Goal: Information Seeking & Learning: Learn about a topic

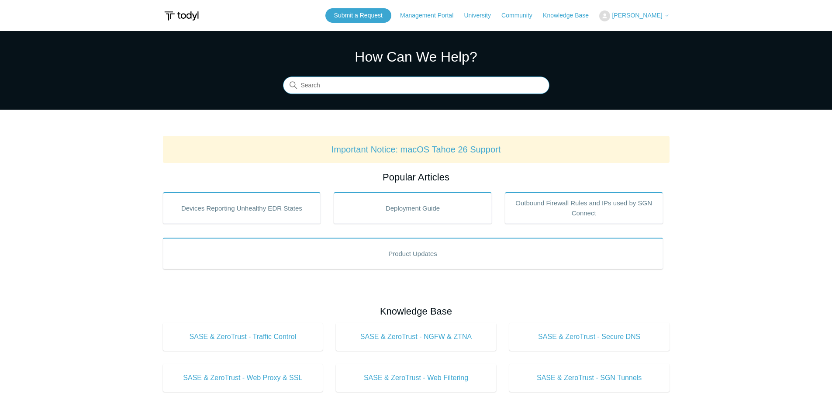
click at [339, 88] on input "Search" at bounding box center [416, 85] width 266 height 17
type input "vpn"
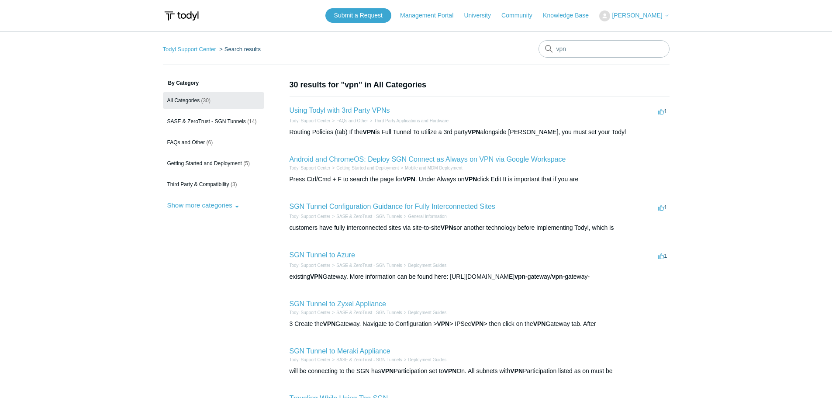
click at [254, 255] on aside "By Category All Categories (30) SASE & ZeroTrust - SGN Tunnels (14) FAQs and Ot…" at bounding box center [213, 327] width 101 height 496
click at [573, 53] on input "vpn" at bounding box center [604, 48] width 131 height 17
type input "site-to-site"
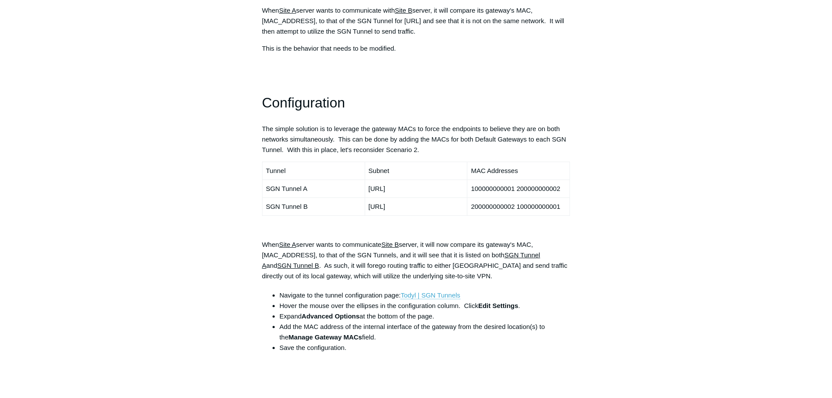
scroll to position [655, 0]
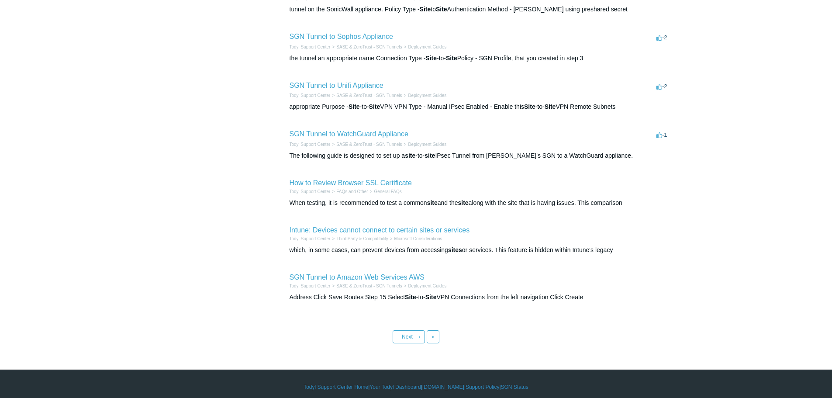
scroll to position [272, 0]
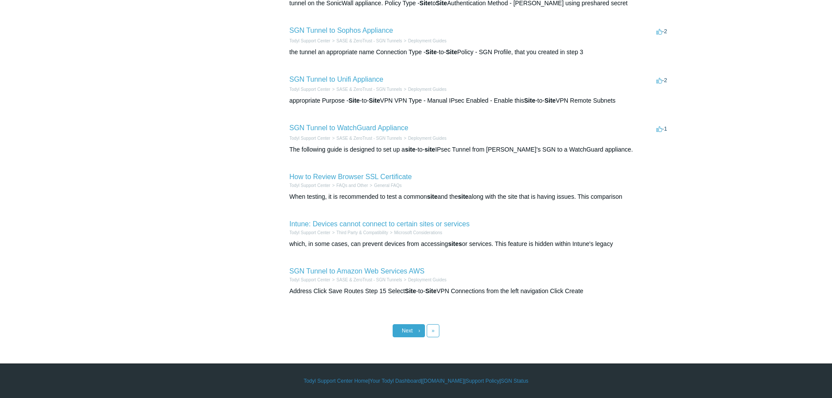
click at [415, 334] on link "Next ›" at bounding box center [409, 330] width 32 height 13
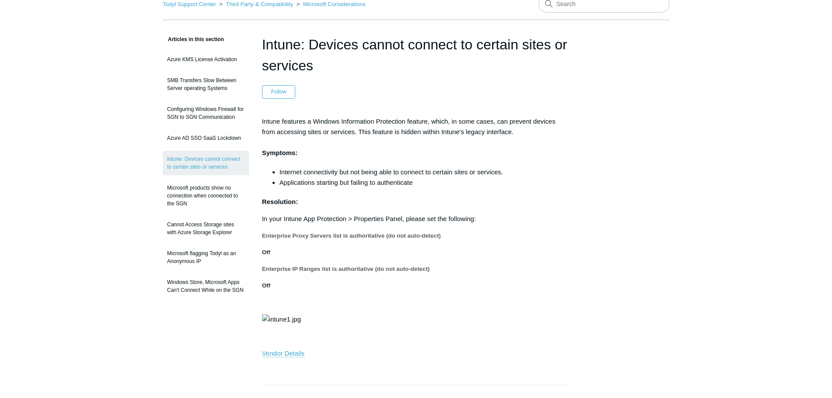
scroll to position [44, 0]
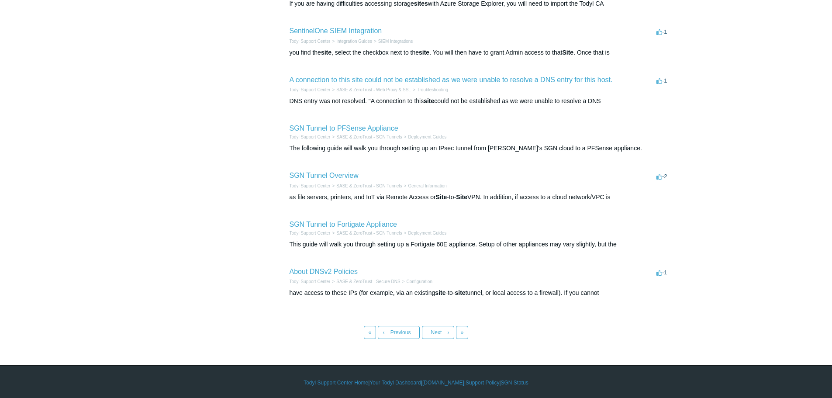
scroll to position [270, 0]
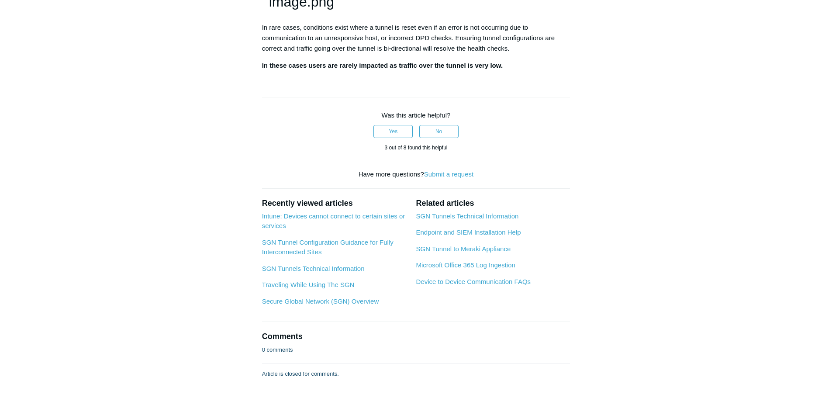
scroll to position [1398, 0]
